Goal: Transaction & Acquisition: Purchase product/service

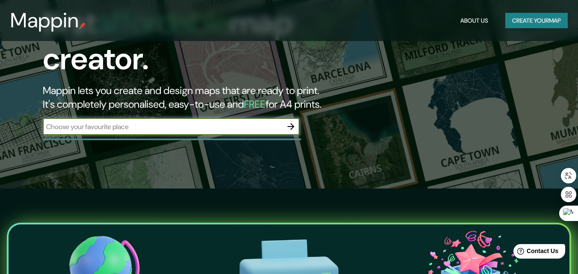
click at [210, 122] on input "text" at bounding box center [163, 127] width 240 height 10
type input "bahia [PERSON_NAME]"
click at [290, 123] on icon "button" at bounding box center [291, 126] width 7 height 7
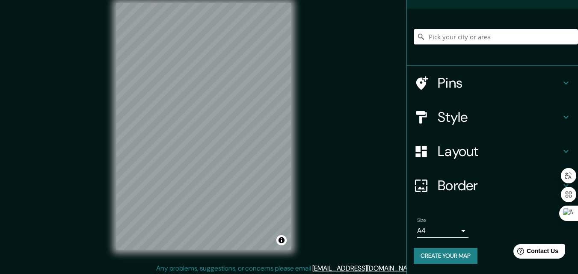
scroll to position [14, 0]
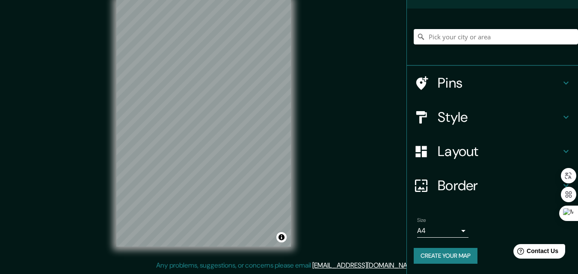
click at [453, 229] on body "Mappin Location Pins Style Layout Border Choose a border. Hint : you can make l…" at bounding box center [289, 123] width 578 height 274
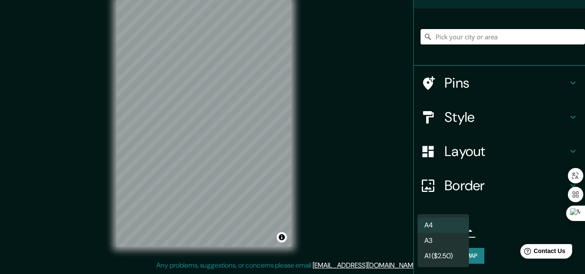
click at [492, 224] on div at bounding box center [292, 137] width 585 height 274
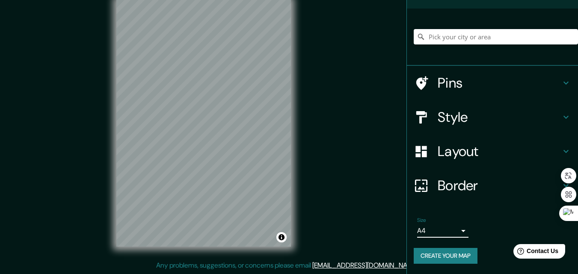
click at [546, 114] on h4 "Style" at bounding box center [499, 117] width 123 height 17
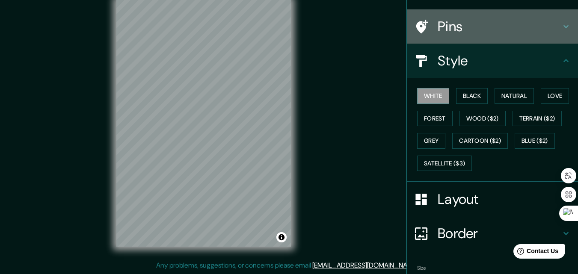
click at [545, 27] on h4 "Pins" at bounding box center [499, 26] width 123 height 17
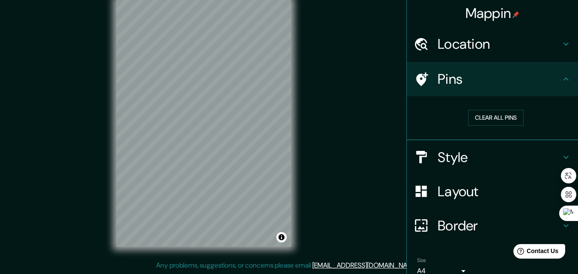
scroll to position [0, 0]
